Goal: Navigation & Orientation: Find specific page/section

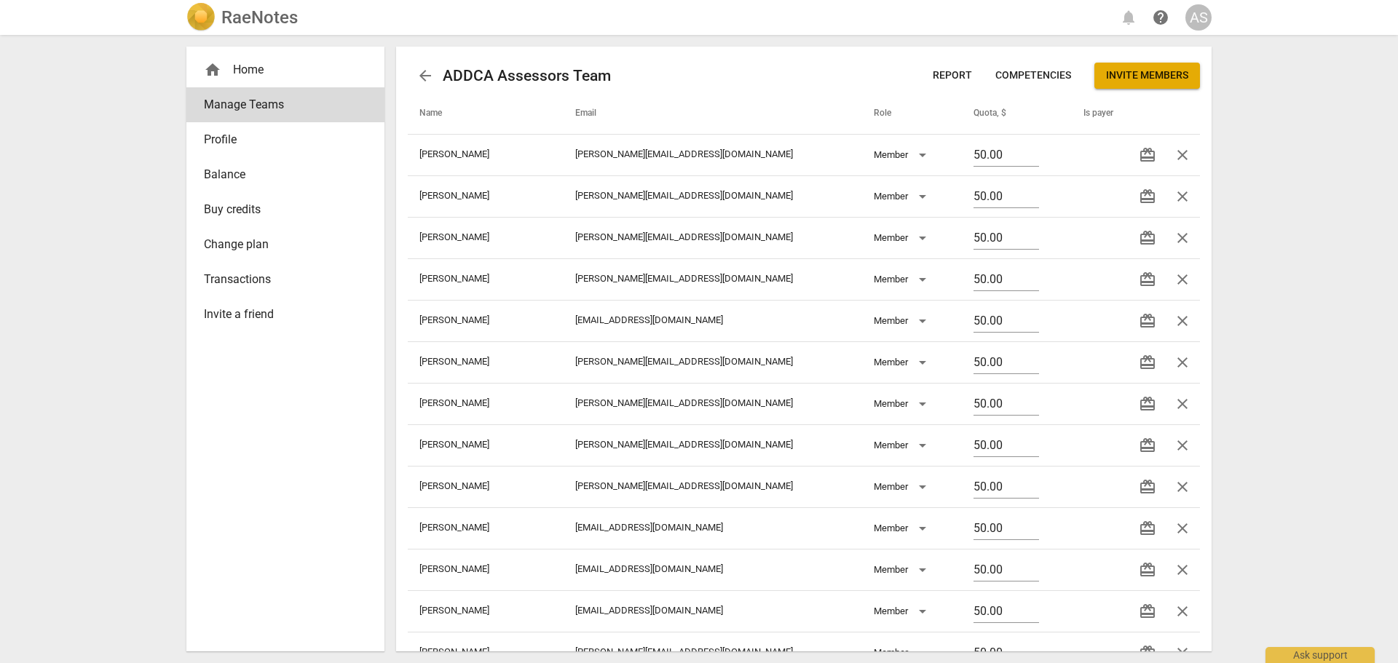
click at [283, 17] on h2 "RaeNotes" at bounding box center [259, 17] width 76 height 20
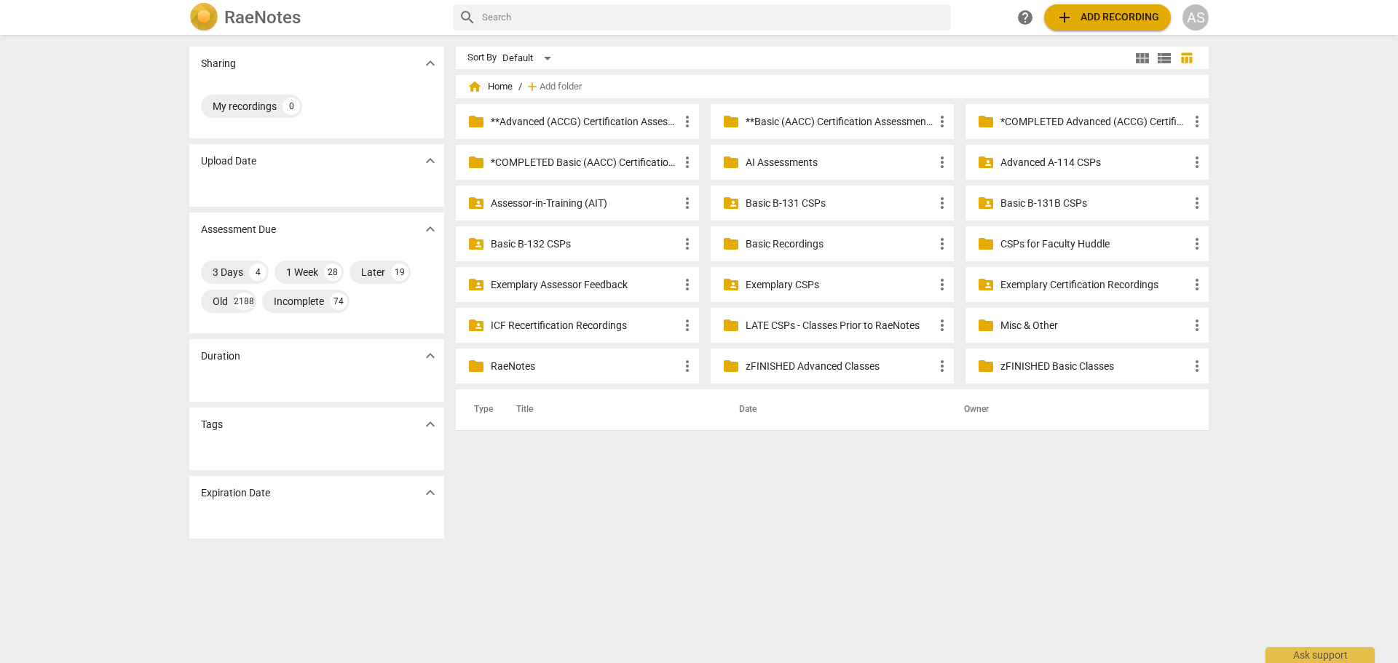
click at [861, 198] on p "Basic B-131 CSPs" at bounding box center [840, 203] width 188 height 15
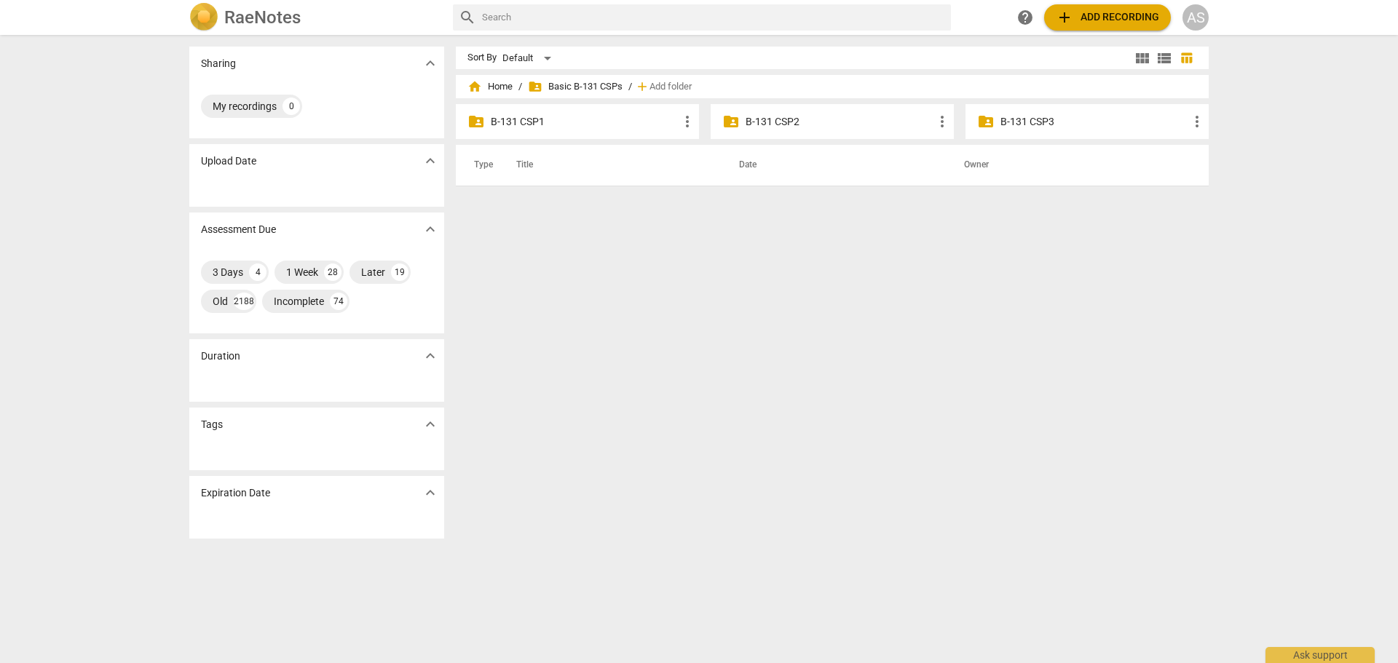
click at [1081, 131] on div "folder_shared B-131 CSP3 more_vert" at bounding box center [1087, 121] width 243 height 35
click at [1078, 122] on p "B-131 CSP3" at bounding box center [1095, 121] width 188 height 15
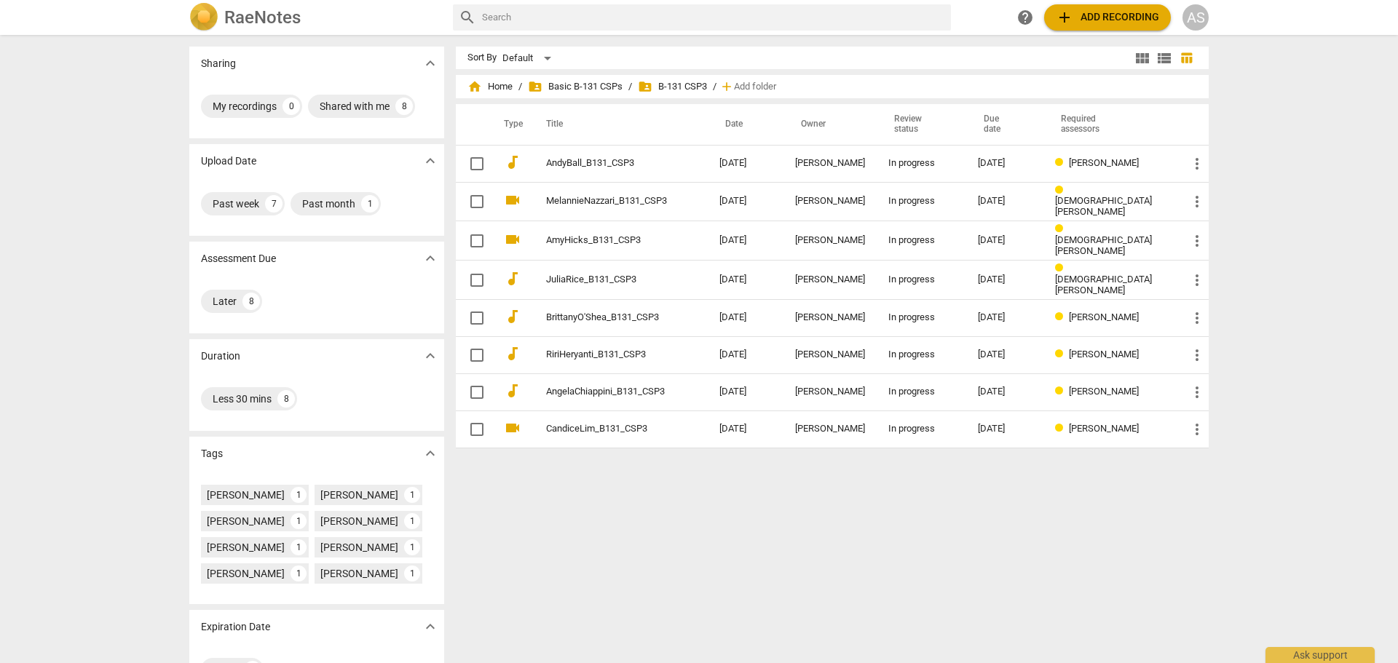
click at [1197, 11] on div "AS" at bounding box center [1196, 17] width 26 height 26
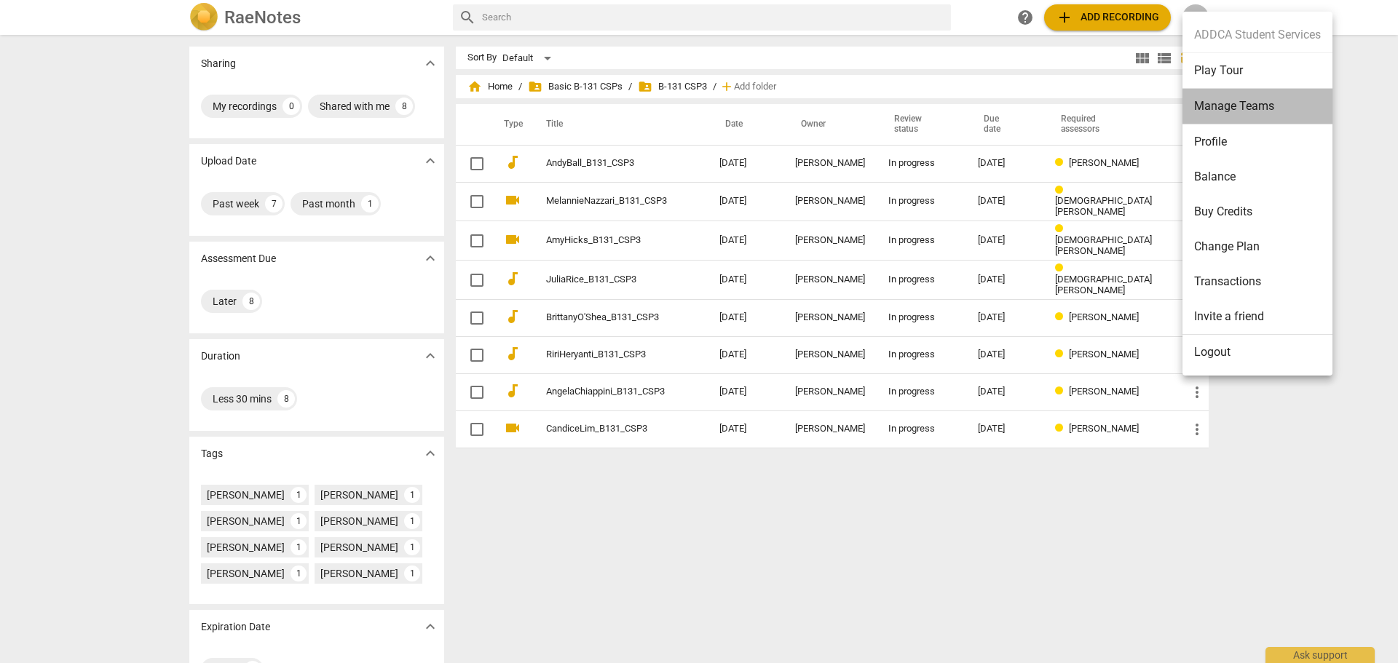
click at [1218, 103] on li "Manage Teams" at bounding box center [1258, 107] width 150 height 36
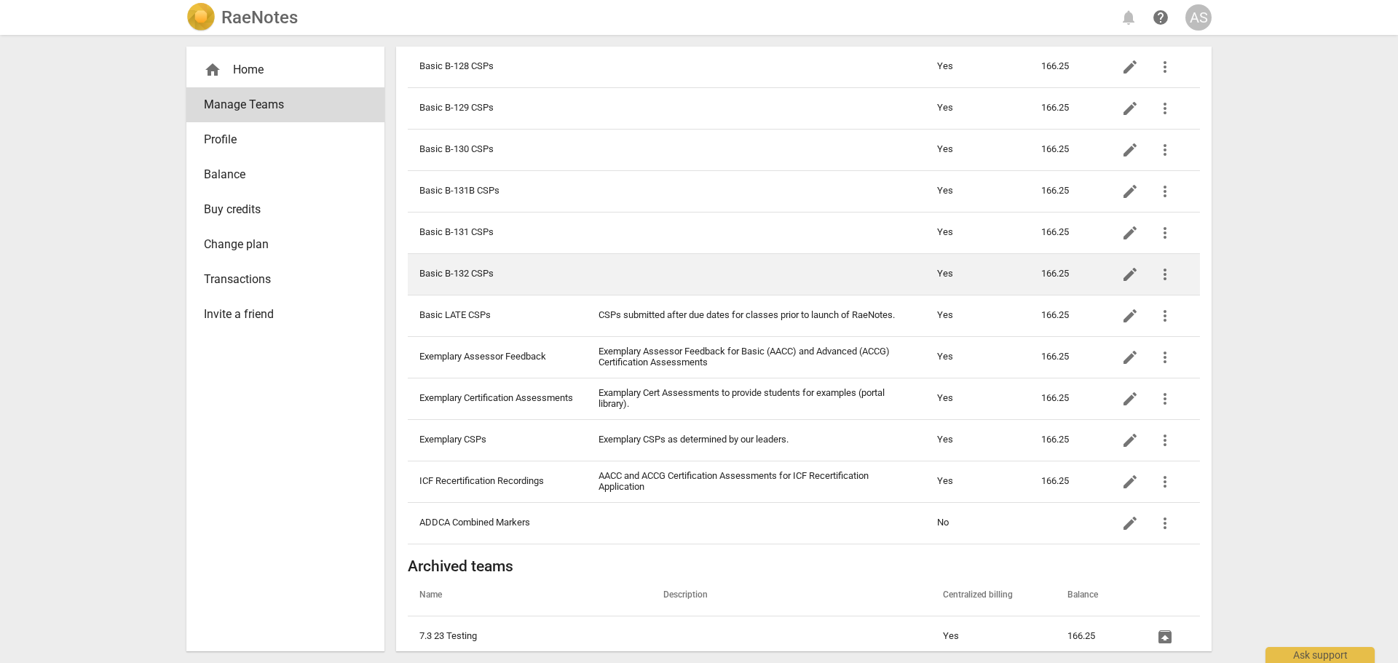
scroll to position [583, 0]
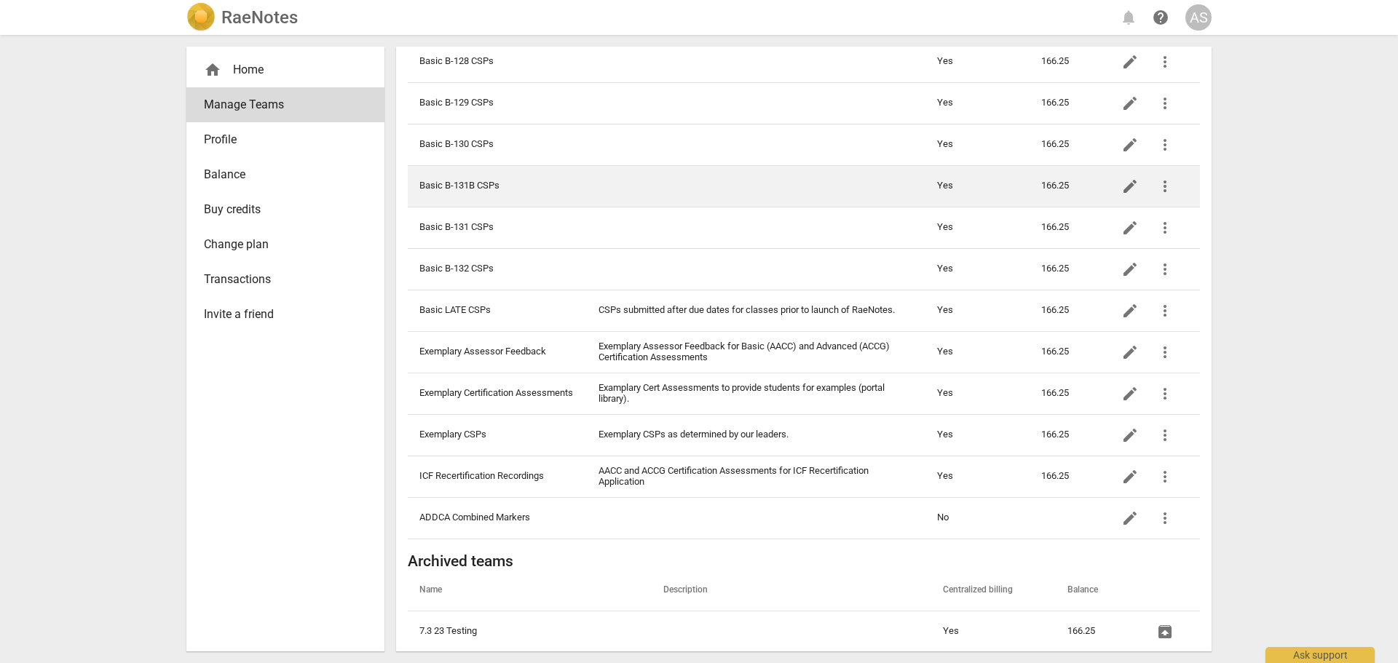
click at [501, 187] on td "Basic B-131B CSPs" at bounding box center [497, 186] width 179 height 42
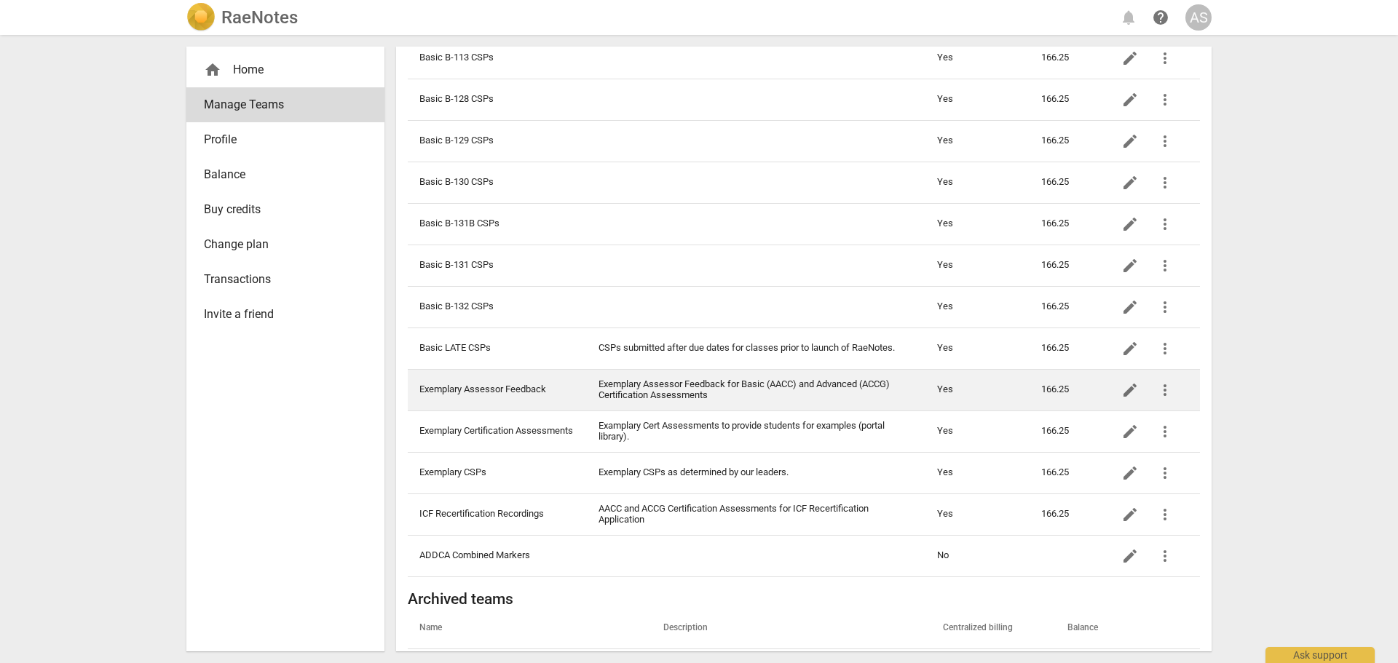
scroll to position [583, 0]
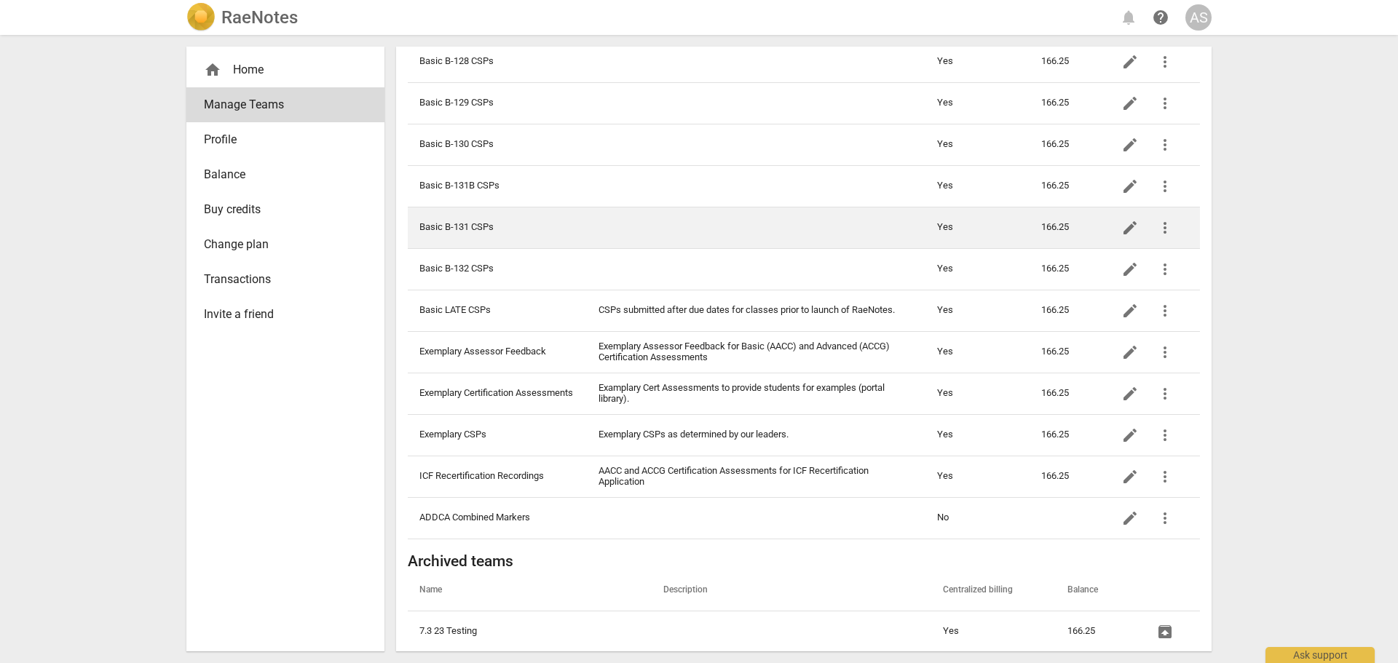
click at [478, 224] on td "Basic B-131 CSPs" at bounding box center [497, 228] width 179 height 42
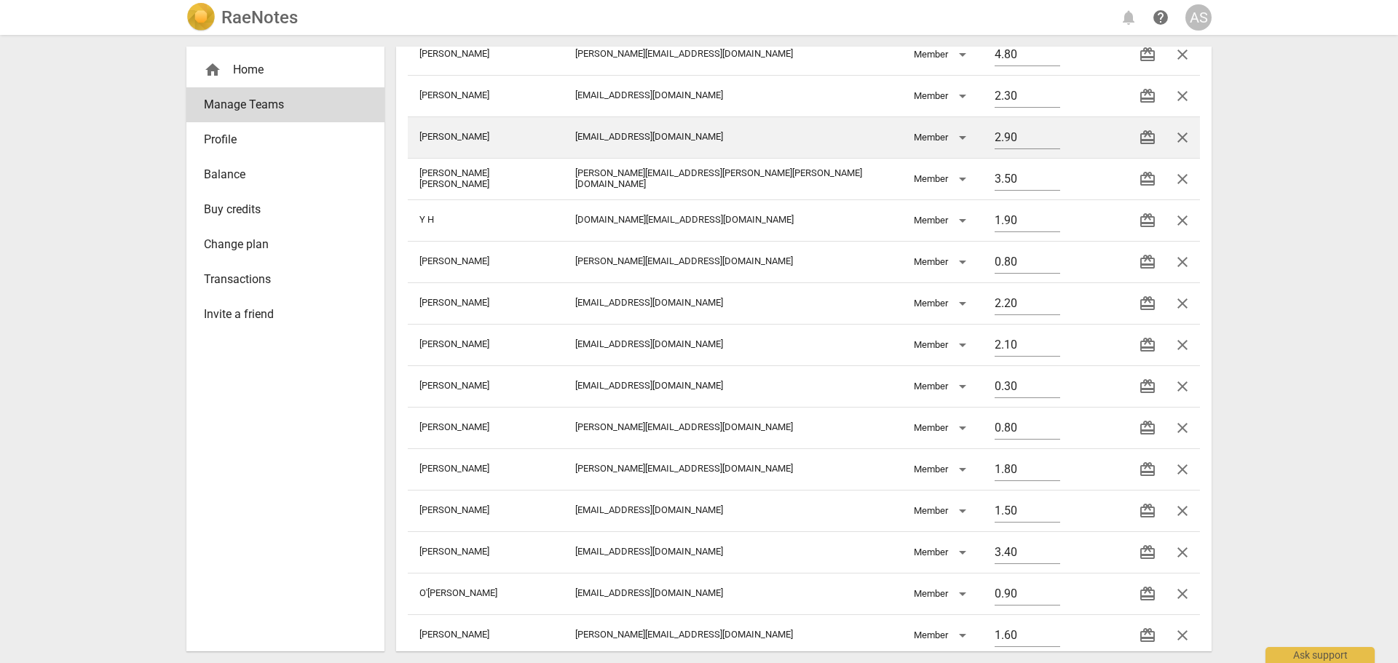
scroll to position [146, 0]
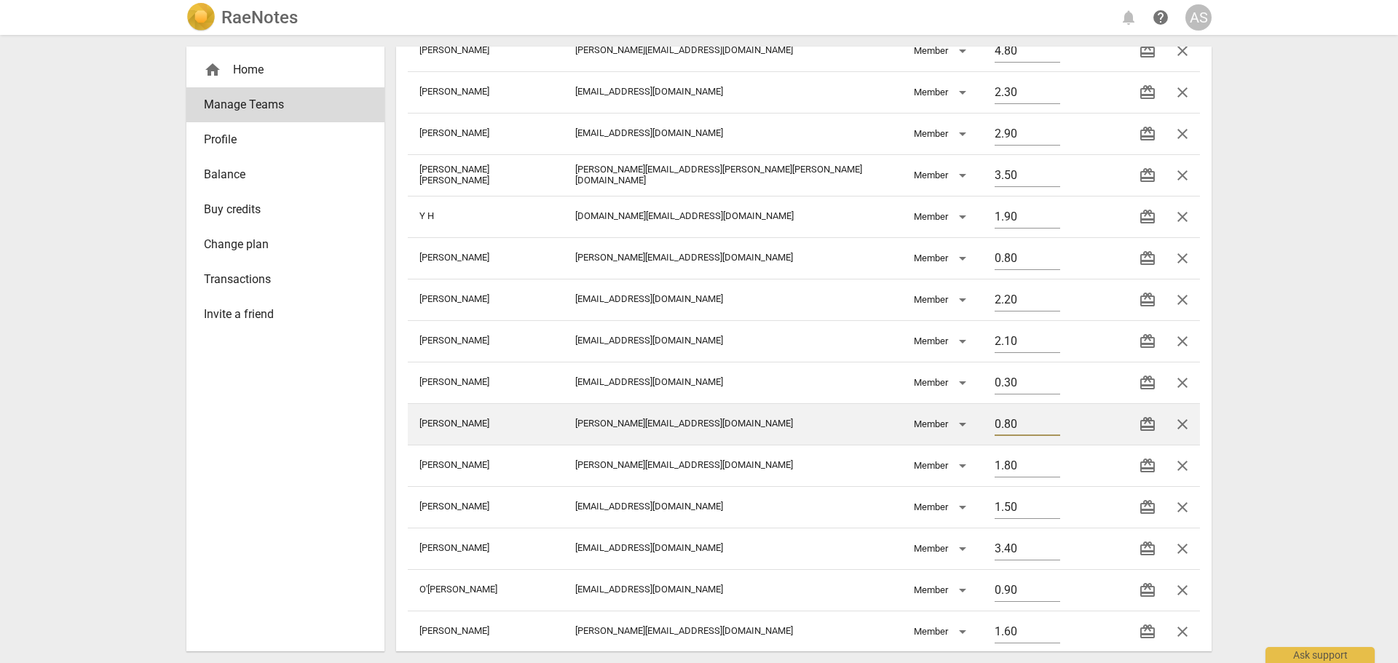
drag, startPoint x: 915, startPoint y: 423, endPoint x: 907, endPoint y: 423, distance: 8.0
click at [907, 423] on tr "[PERSON_NAME] [PERSON_NAME][EMAIL_ADDRESS][DOMAIN_NAME] Member 0.80 redeem close" at bounding box center [804, 424] width 792 height 42
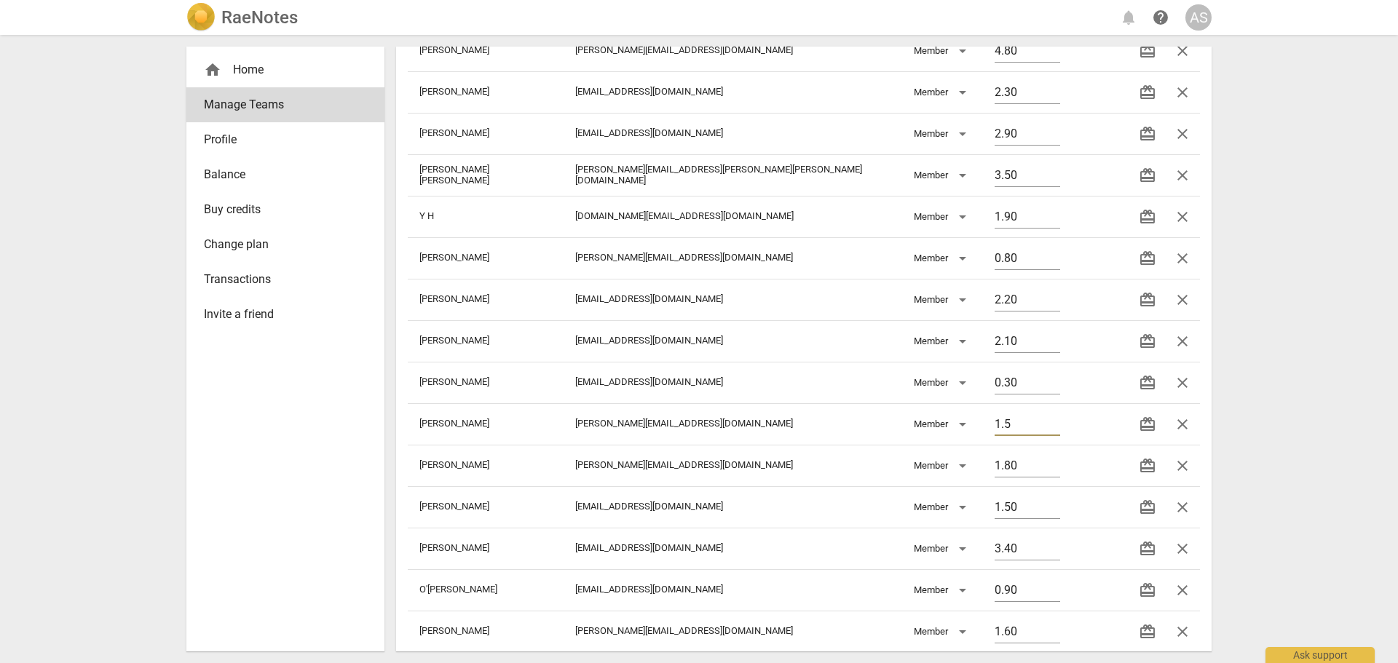
click at [1269, 366] on div "RaeNotes notifications help AS home Home Manage Teams Profile Balance Buy credi…" at bounding box center [699, 331] width 1398 height 663
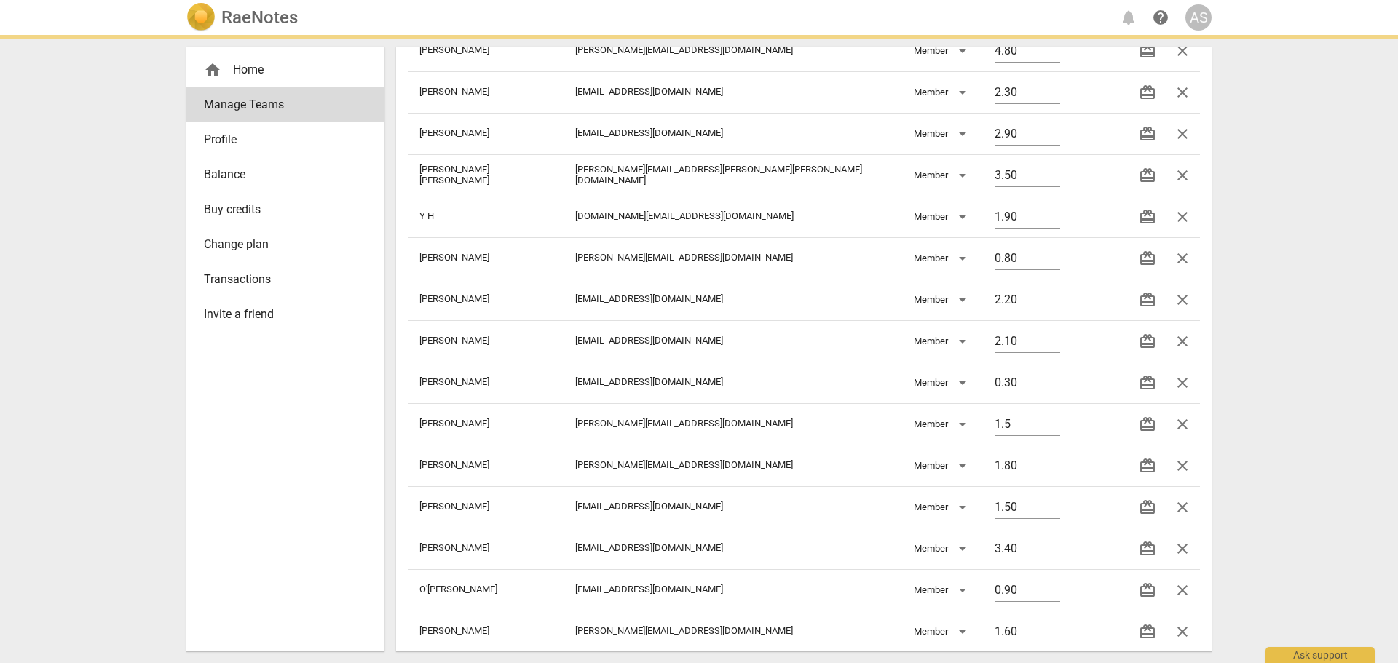
type input "1.50"
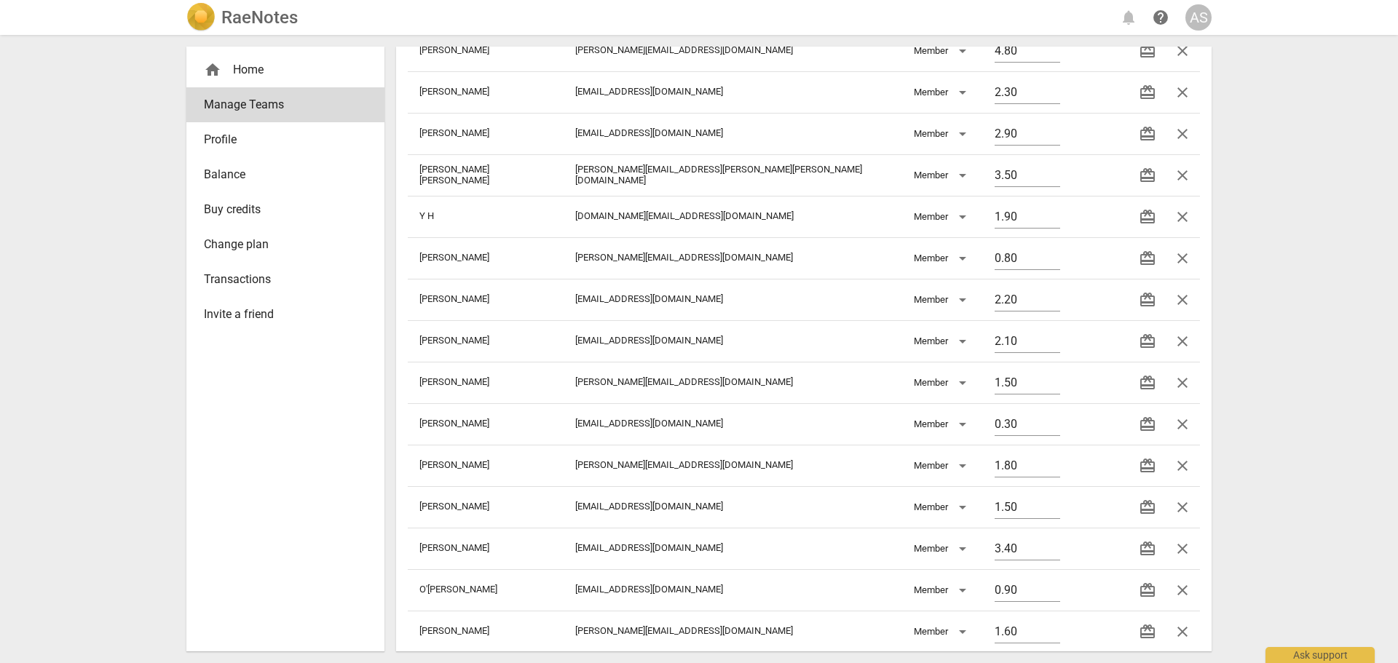
click at [243, 17] on h2 "RaeNotes" at bounding box center [259, 17] width 76 height 20
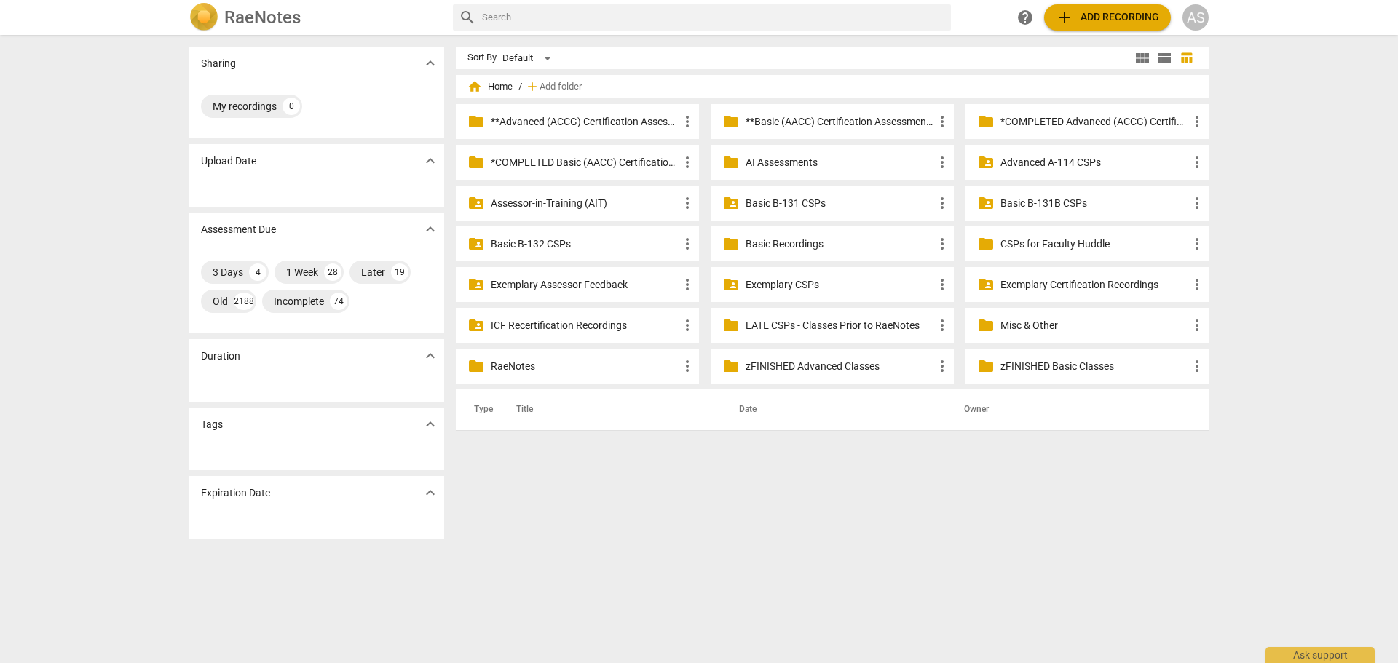
click at [843, 208] on p "Basic B-131 CSPs" at bounding box center [840, 203] width 188 height 15
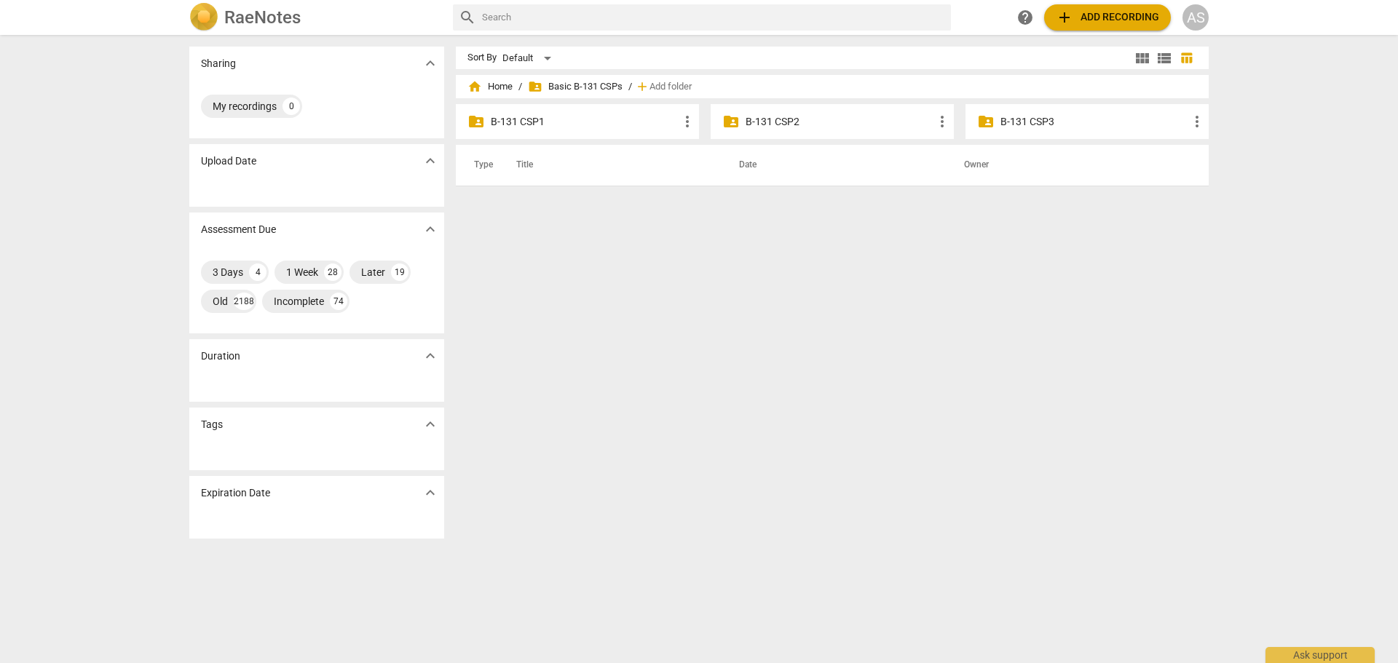
click at [1040, 119] on p "B-131 CSP3" at bounding box center [1095, 121] width 188 height 15
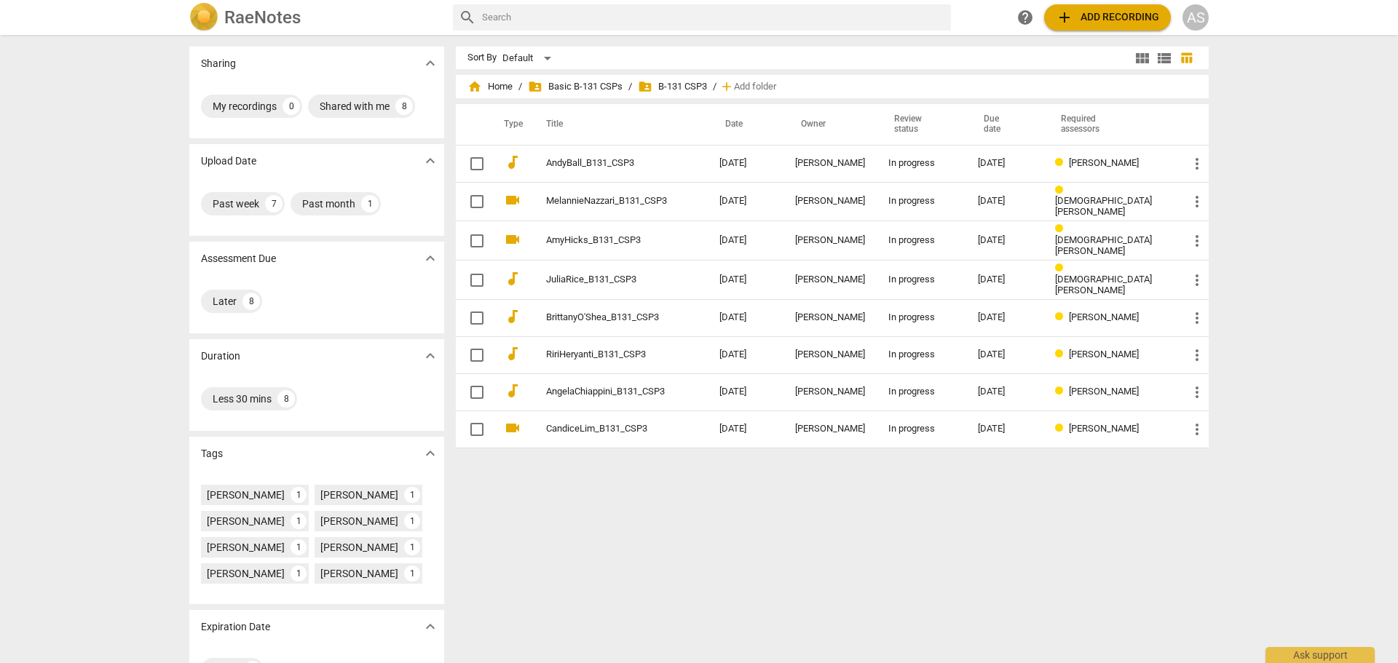
click at [1183, 17] on div "AS" at bounding box center [1196, 17] width 26 height 26
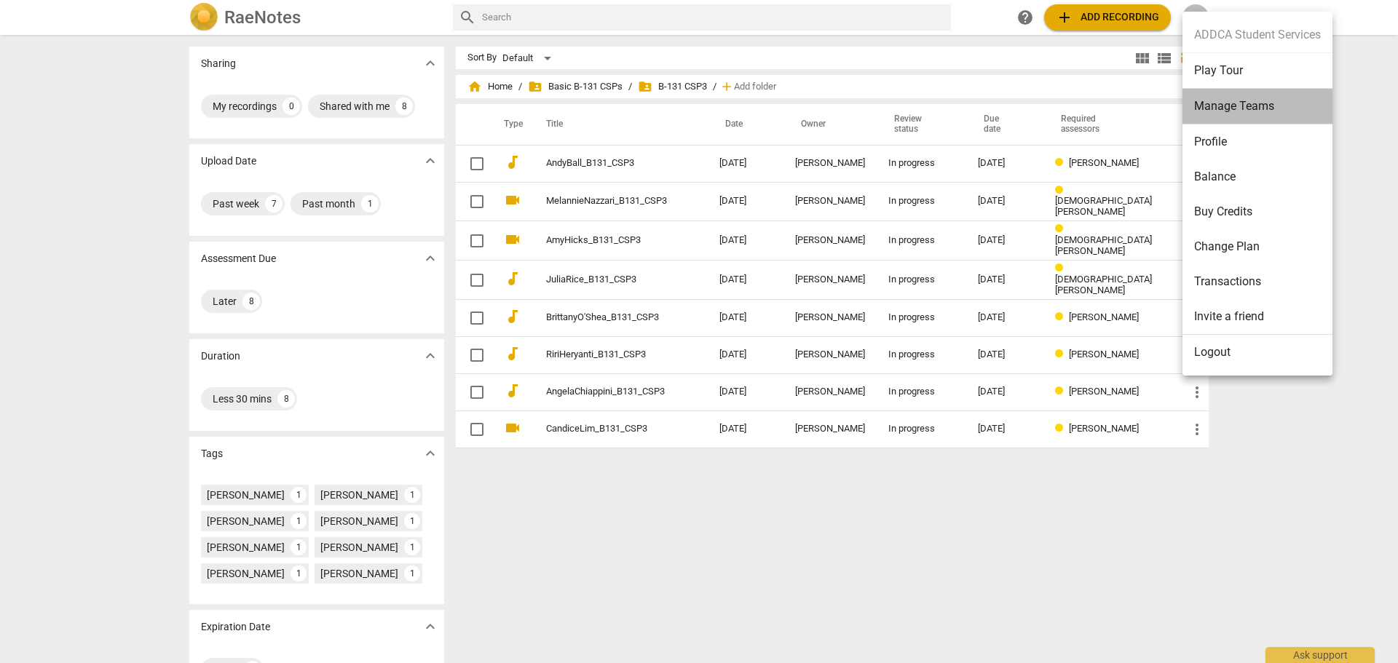
click at [1229, 106] on li "Manage Teams" at bounding box center [1258, 107] width 150 height 36
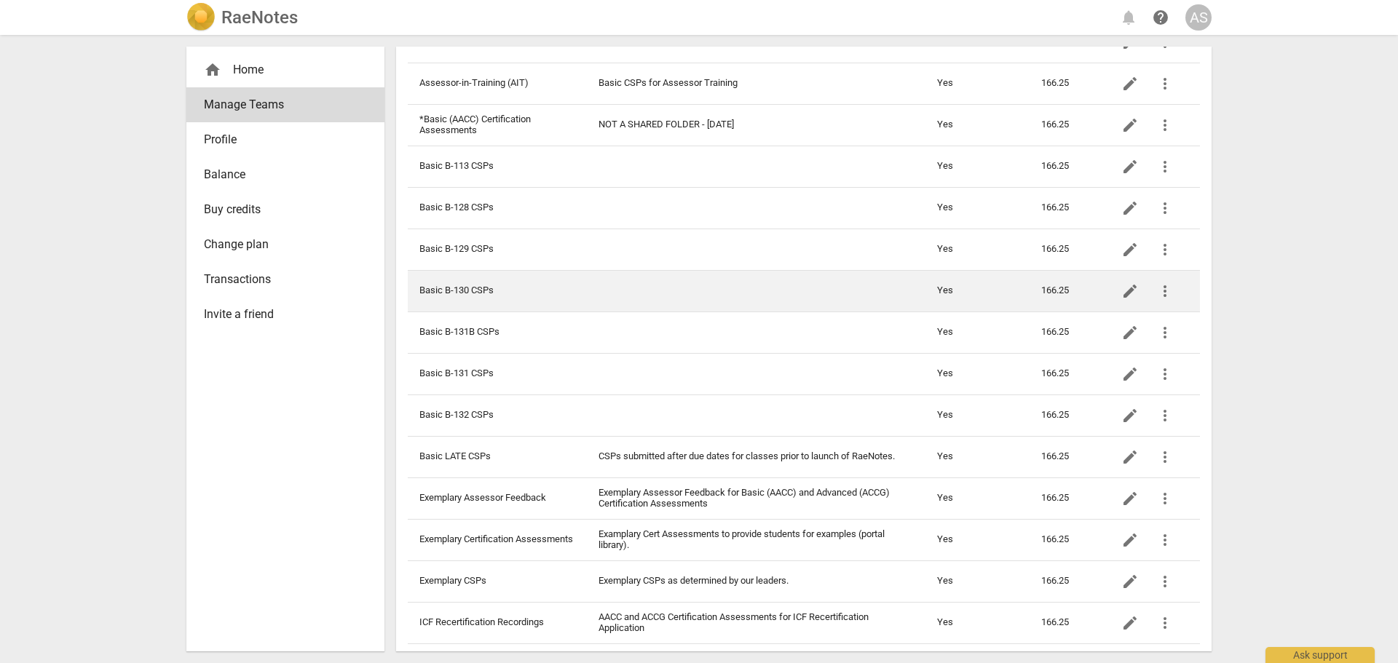
scroll to position [437, 0]
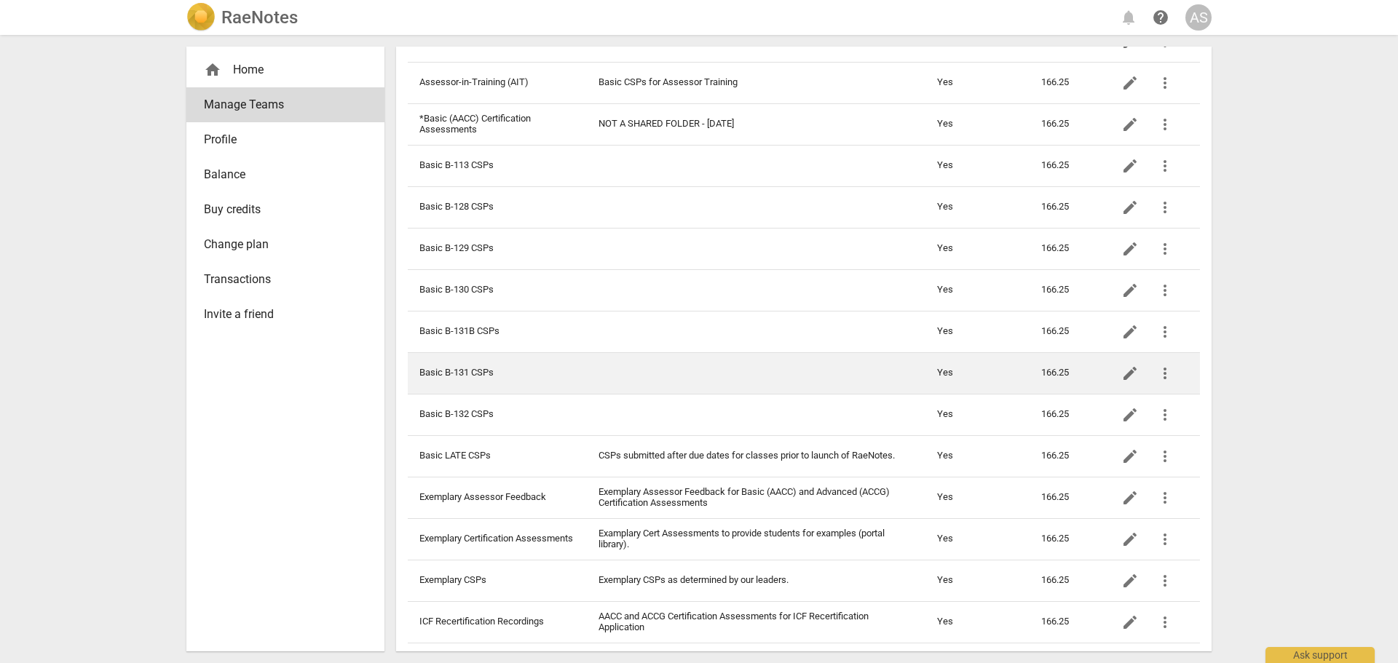
click at [594, 375] on td at bounding box center [756, 373] width 339 height 42
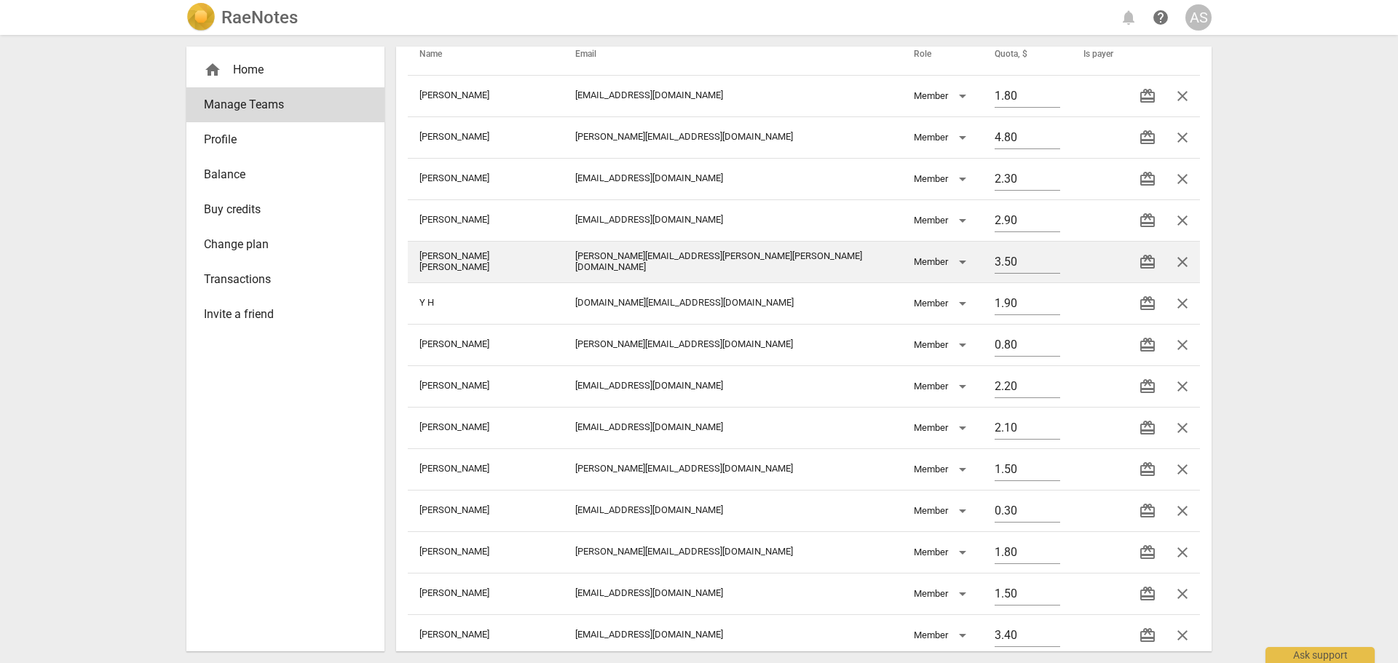
scroll to position [291, 0]
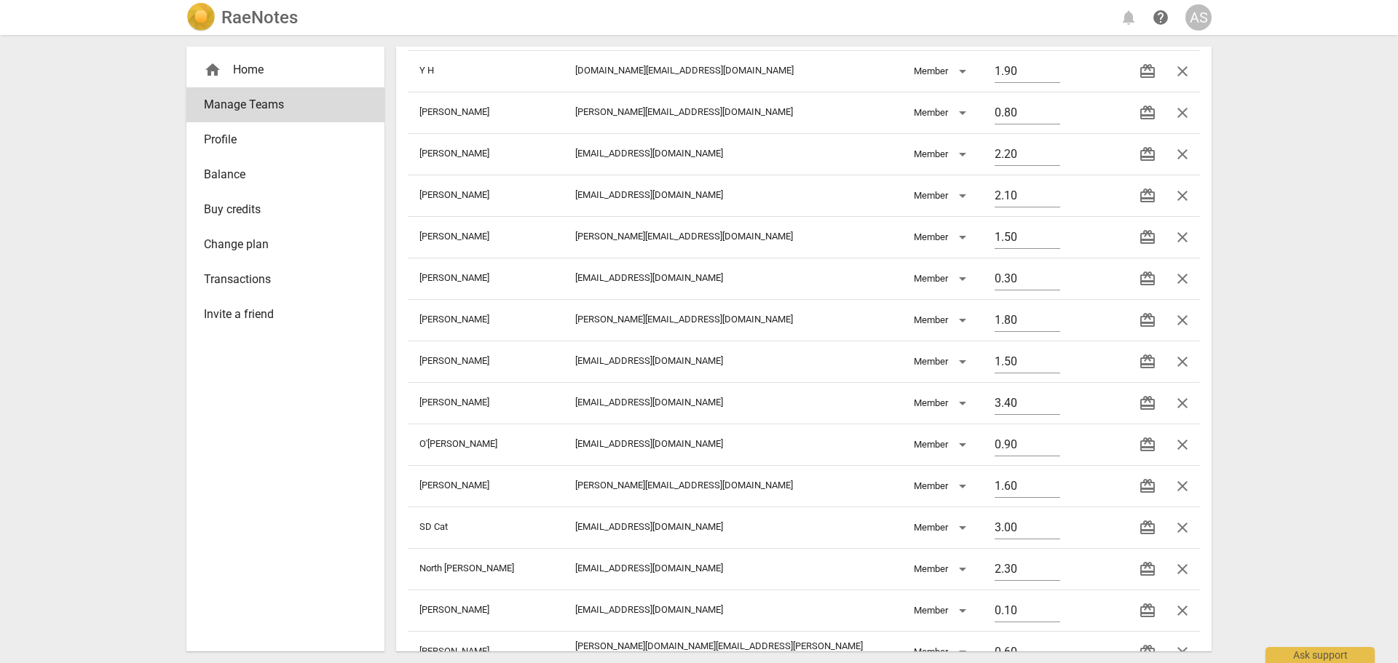
click at [253, 20] on h2 "RaeNotes" at bounding box center [259, 17] width 76 height 20
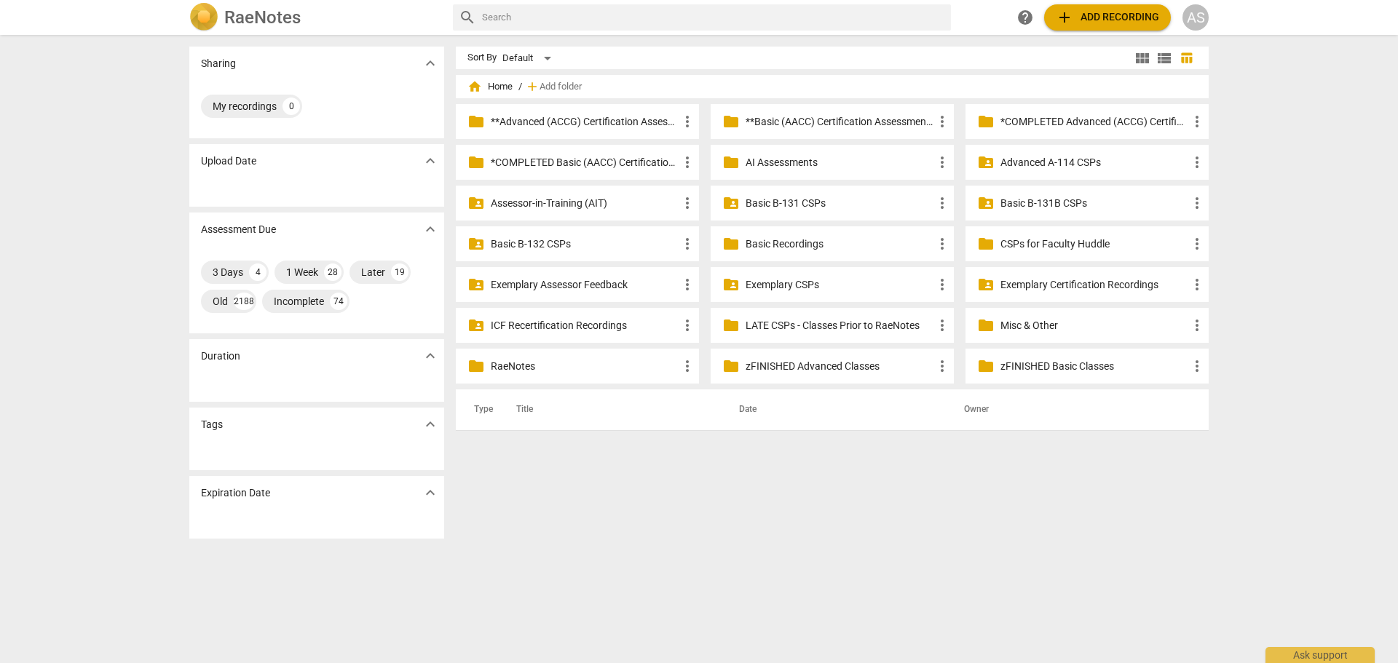
click at [858, 206] on p "Basic B-131 CSPs" at bounding box center [840, 203] width 188 height 15
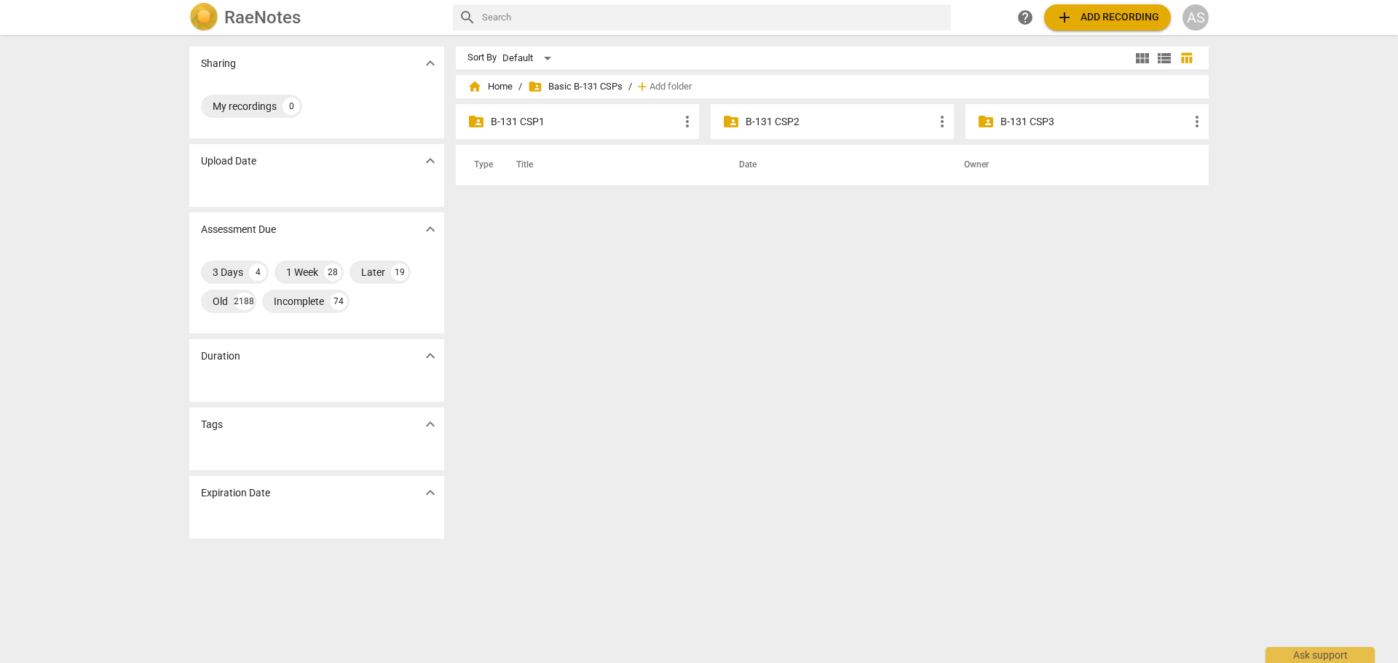
click at [790, 122] on p "B-131 CSP2" at bounding box center [840, 121] width 188 height 15
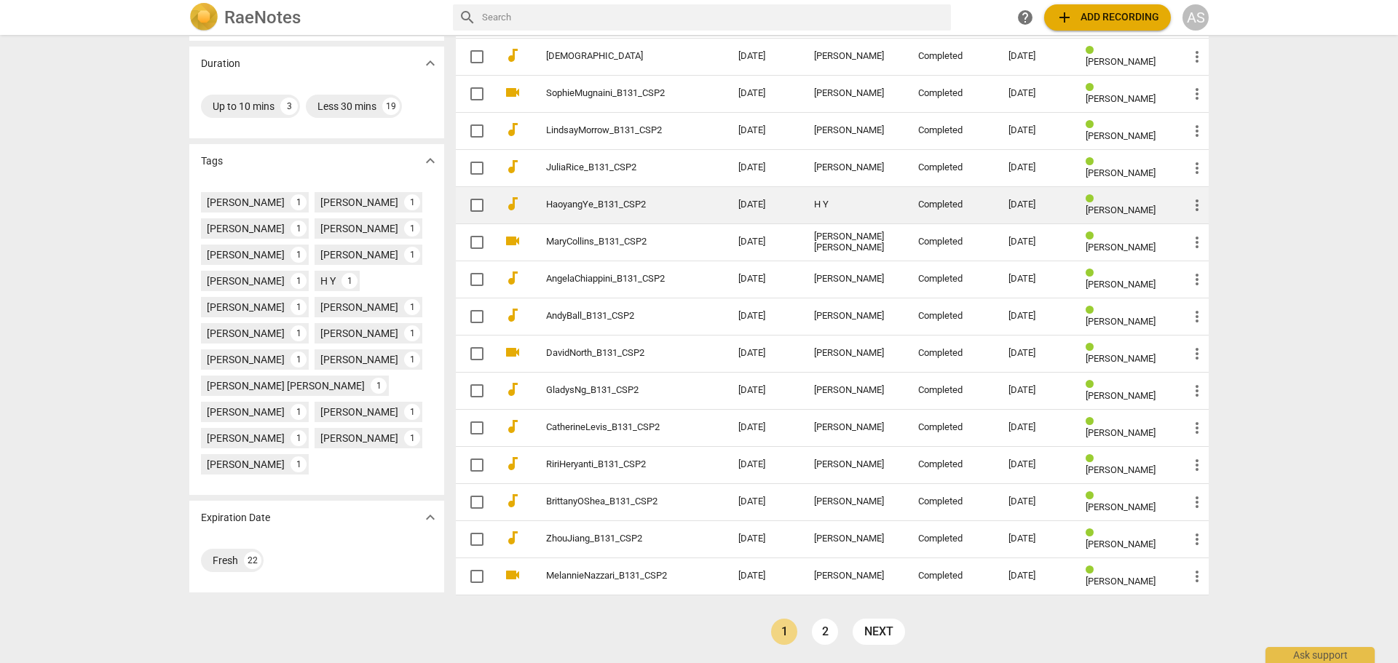
scroll to position [294, 0]
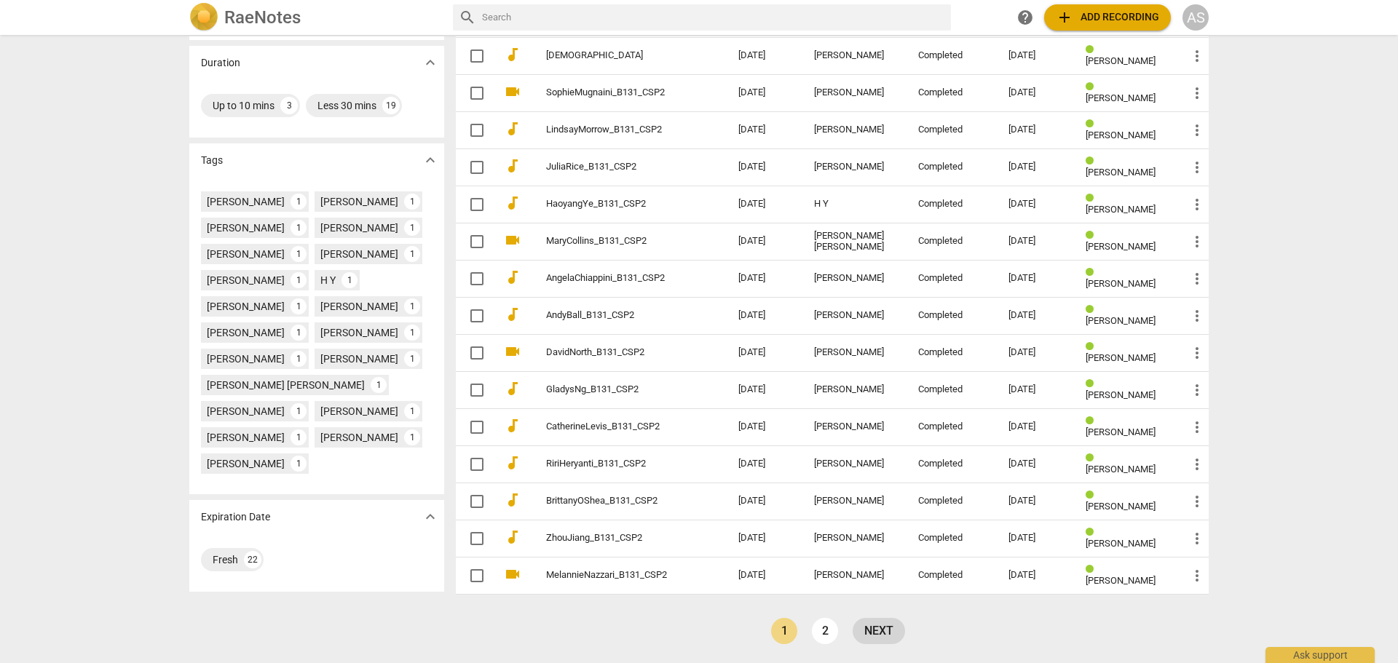
click at [881, 634] on link "next" at bounding box center [879, 631] width 52 height 26
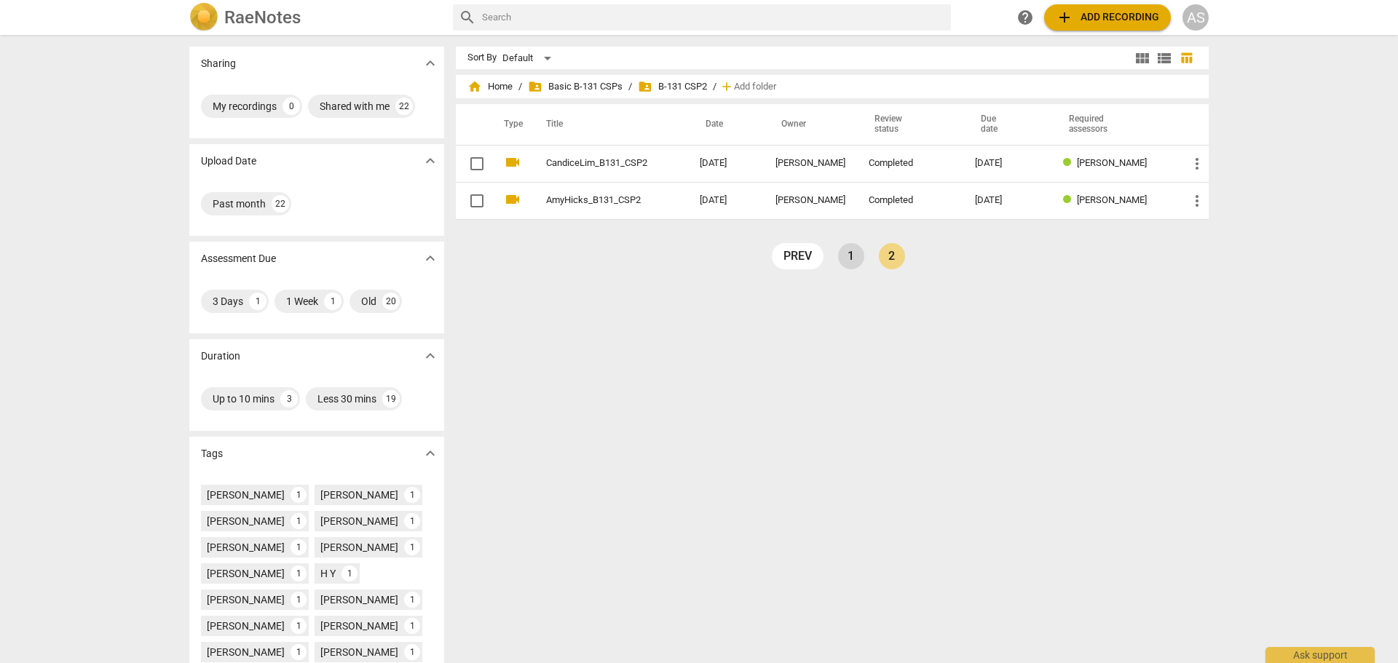
click at [841, 251] on link "1" at bounding box center [851, 256] width 26 height 26
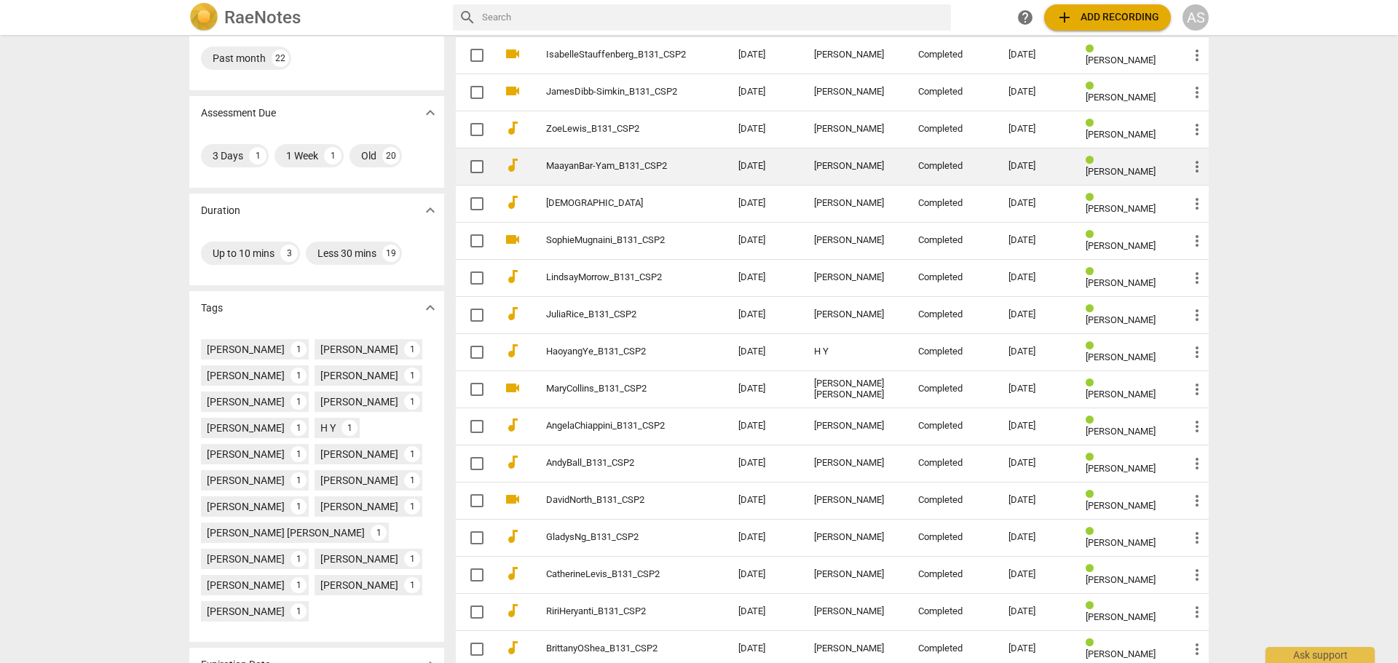
scroll to position [218, 0]
